Goal: Task Accomplishment & Management: Complete application form

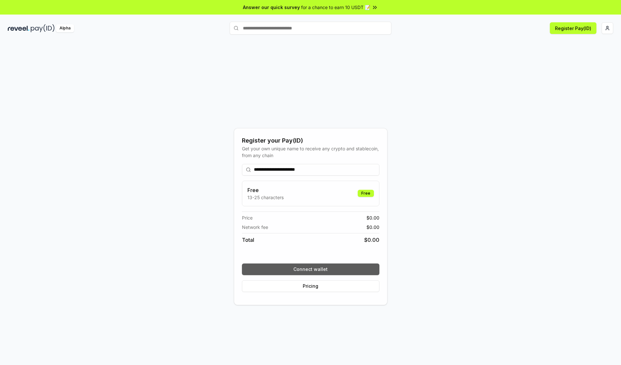
type input "**********"
click at [311, 269] on button "Connect wallet" at bounding box center [311, 270] width 138 height 12
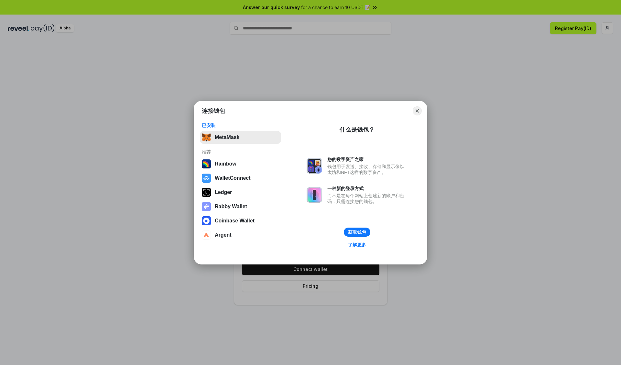
click at [240, 137] on button "MetaMask" at bounding box center [240, 137] width 81 height 13
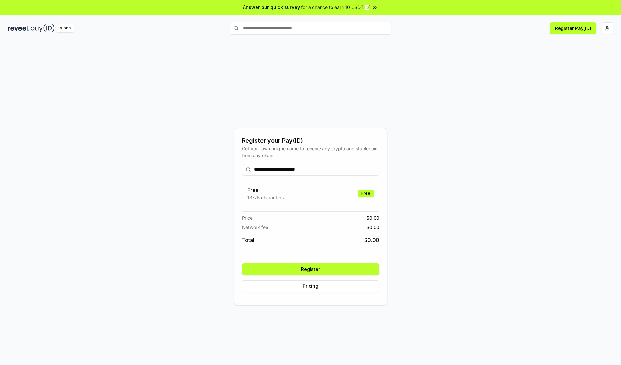
click at [311, 269] on button "Register" at bounding box center [311, 270] width 138 height 12
